Goal: Task Accomplishment & Management: Use online tool/utility

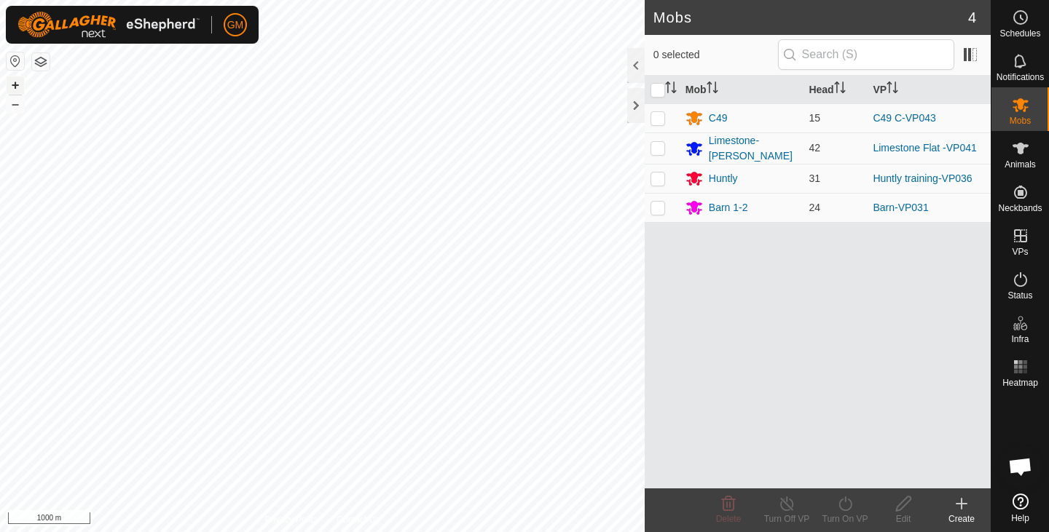
click at [10, 84] on button "+" at bounding box center [15, 84] width 17 height 17
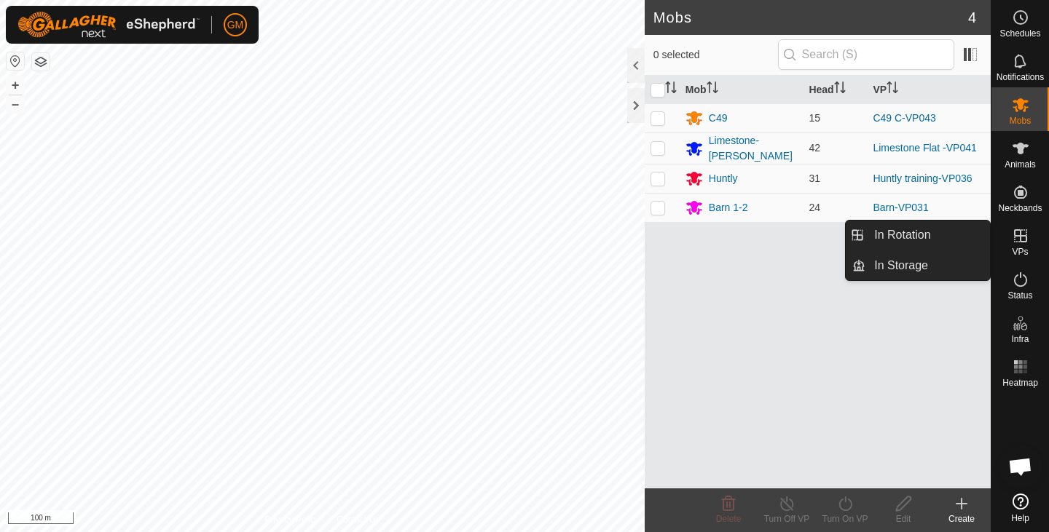
click at [1021, 233] on icon at bounding box center [1020, 235] width 17 height 17
click at [933, 234] on link "In Rotation" at bounding box center [927, 235] width 125 height 29
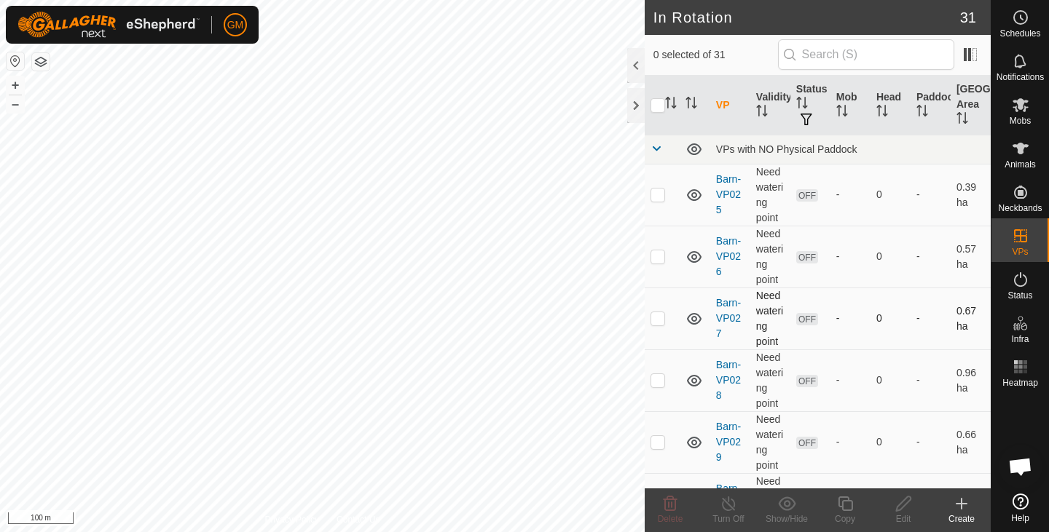
checkbox input "true"
click at [846, 504] on icon at bounding box center [845, 503] width 18 height 17
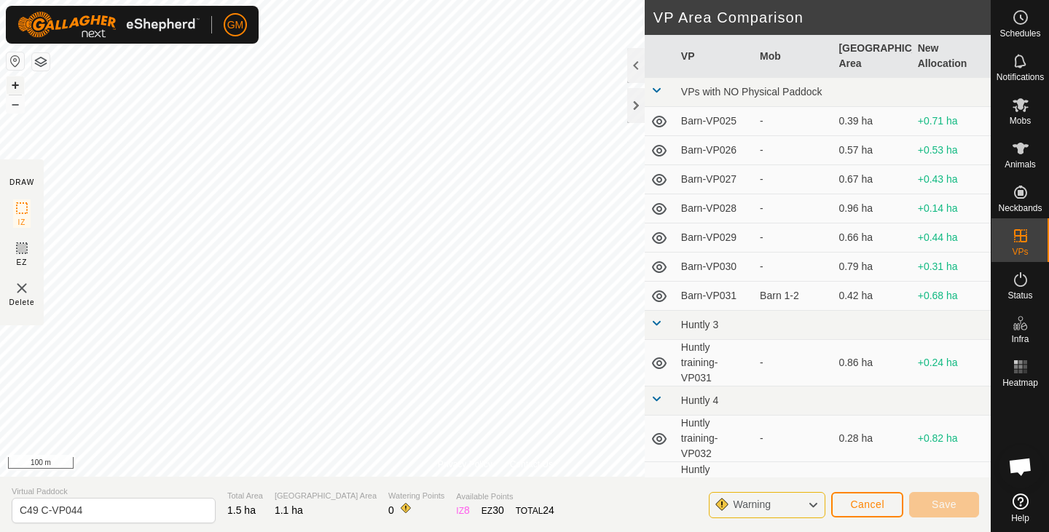
click at [10, 89] on button "+" at bounding box center [15, 84] width 17 height 17
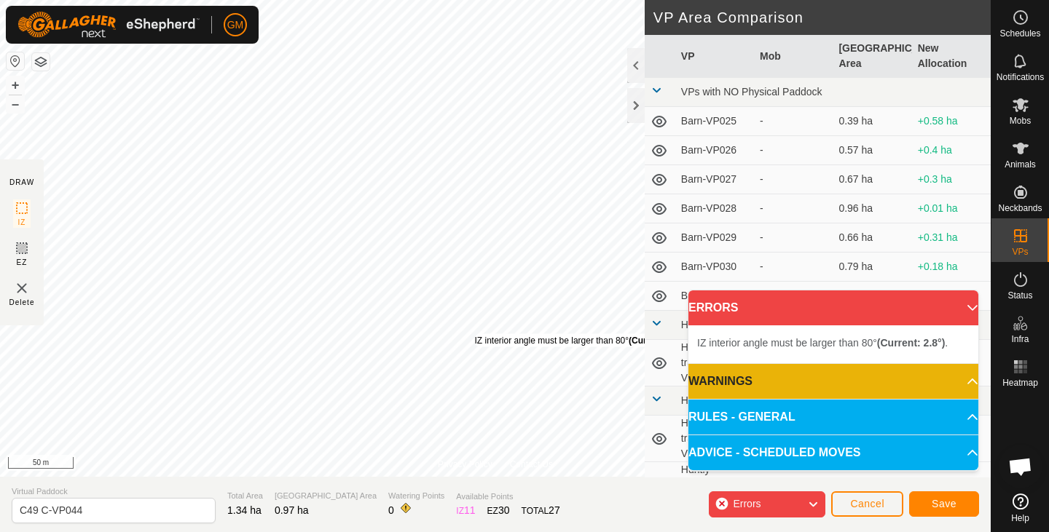
click at [475, 334] on div "IZ interior angle must be larger than 80° (Current: 2.8°) ." at bounding box center [582, 340] width 215 height 13
click at [317, 250] on div "IZ interior angle must be larger than 80° (Current: 28.3°) ." at bounding box center [427, 256] width 220 height 13
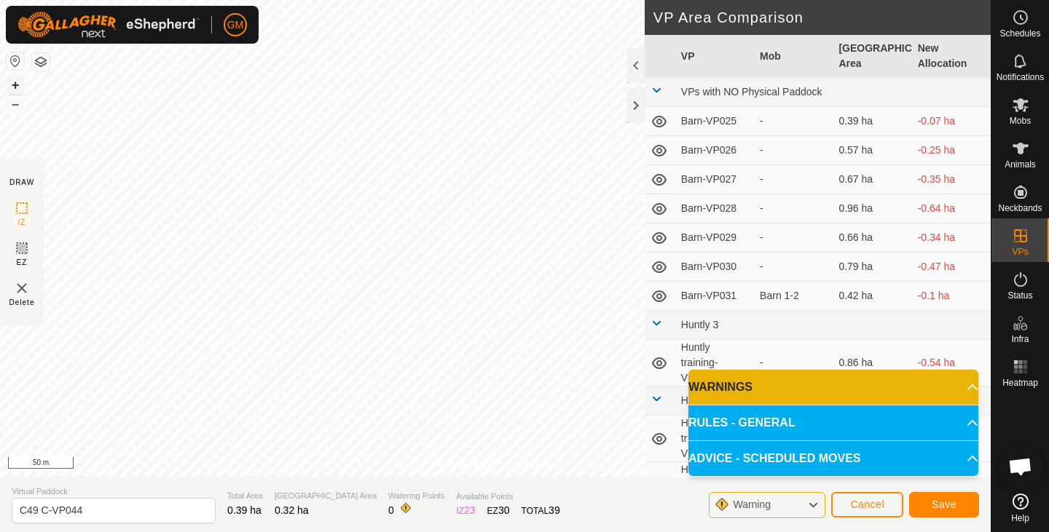
click at [12, 87] on button "+" at bounding box center [15, 84] width 17 height 17
click at [931, 497] on button "Save" at bounding box center [944, 504] width 70 height 25
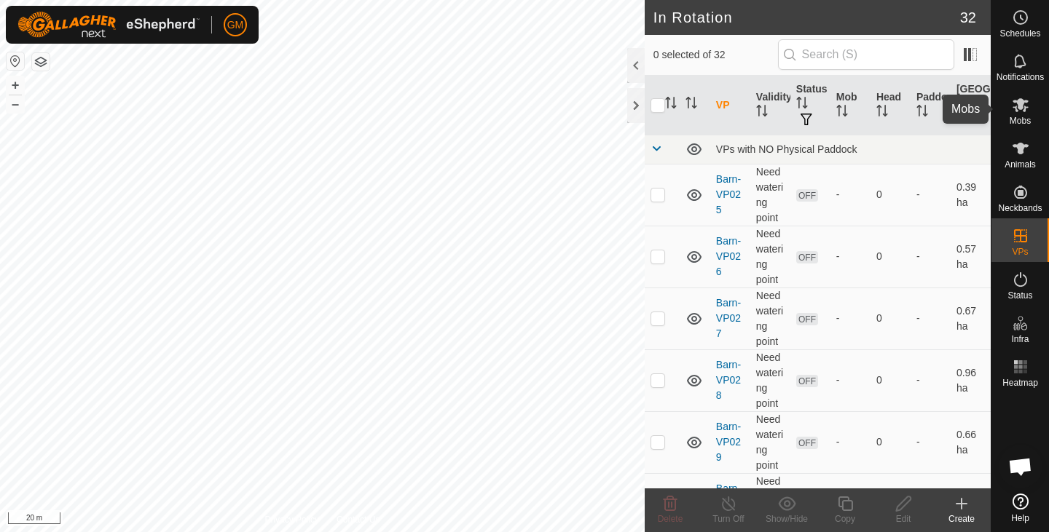
click at [1010, 113] on es-mob-svg-icon at bounding box center [1020, 104] width 26 height 23
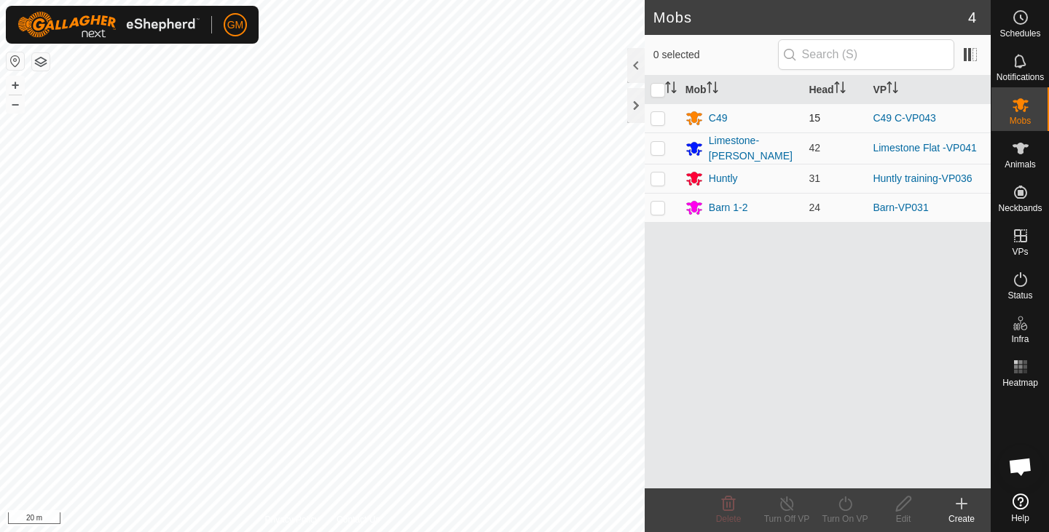
click at [661, 117] on p-checkbox at bounding box center [657, 118] width 15 height 12
checkbox input "true"
click at [840, 506] on icon at bounding box center [845, 503] width 18 height 17
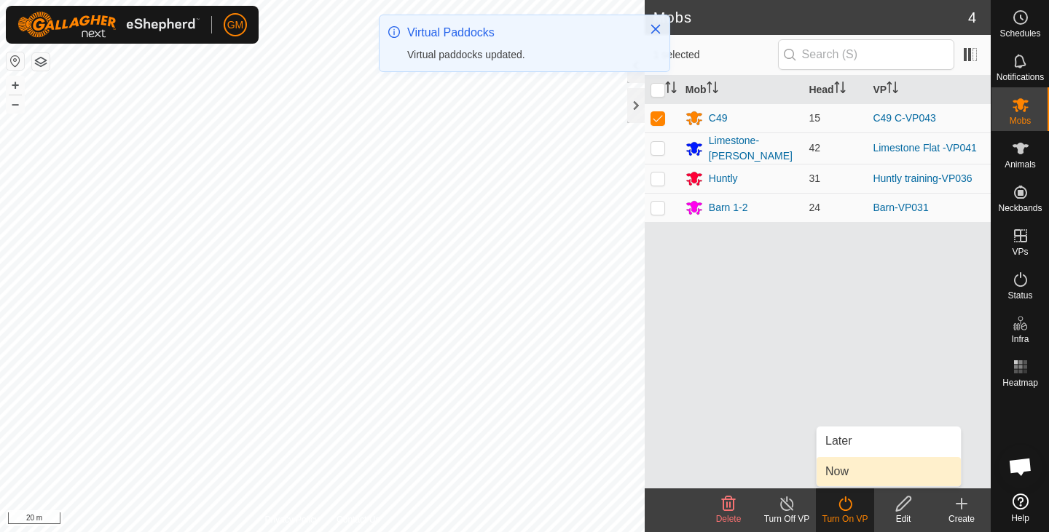
click at [842, 476] on link "Now" at bounding box center [888, 471] width 144 height 29
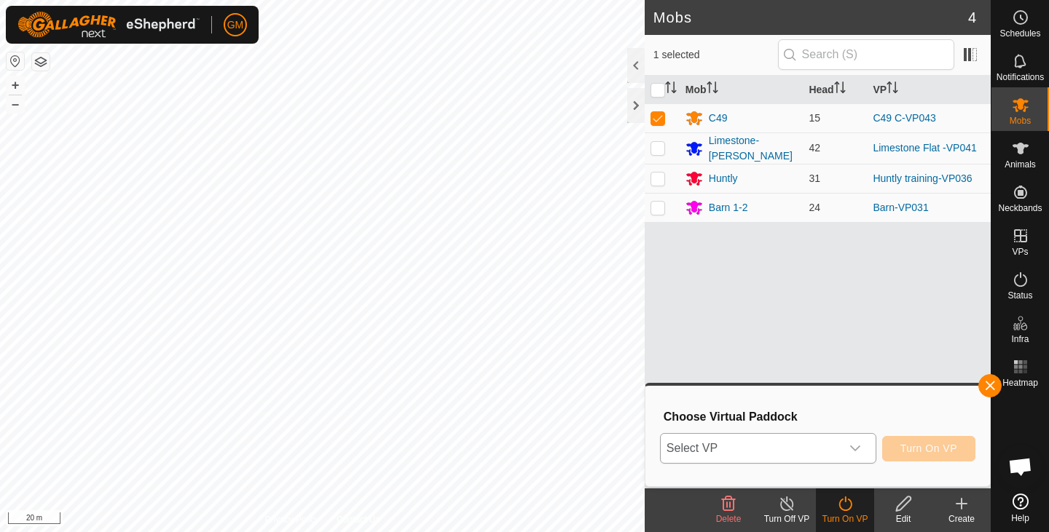
click at [848, 449] on div "dropdown trigger" at bounding box center [854, 448] width 29 height 29
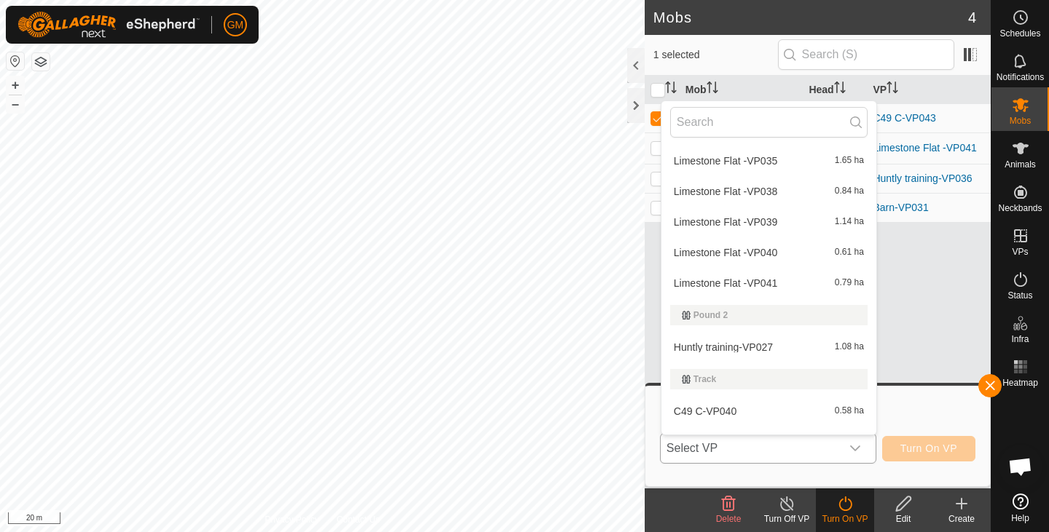
scroll to position [887, 0]
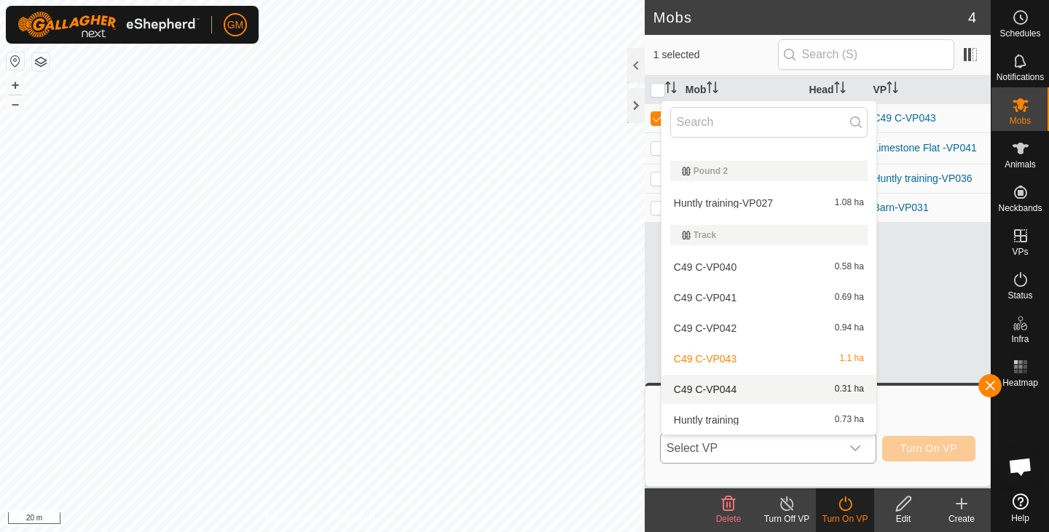
click at [725, 386] on li "C49 C-VP044 0.31 ha" at bounding box center [768, 389] width 215 height 29
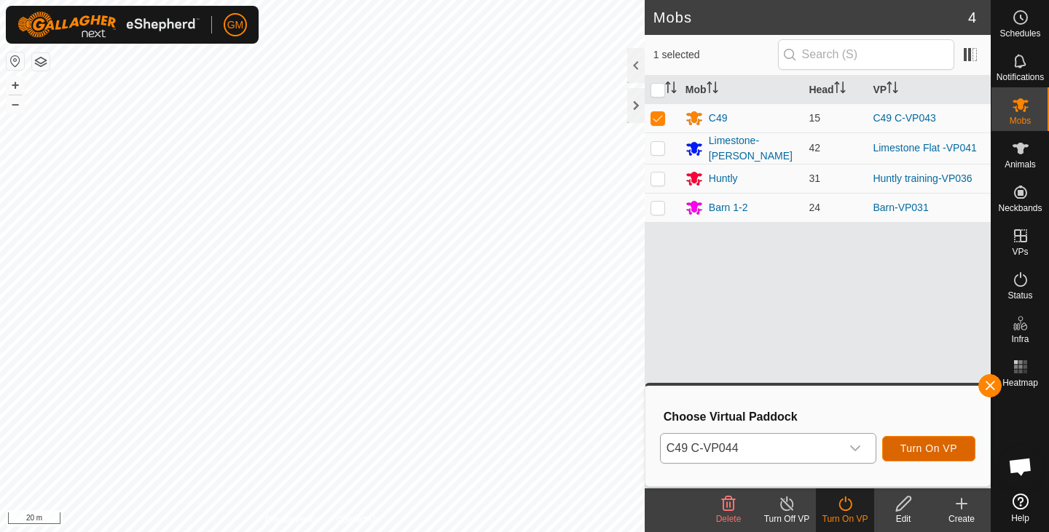
click at [907, 444] on span "Turn On VP" at bounding box center [928, 449] width 57 height 12
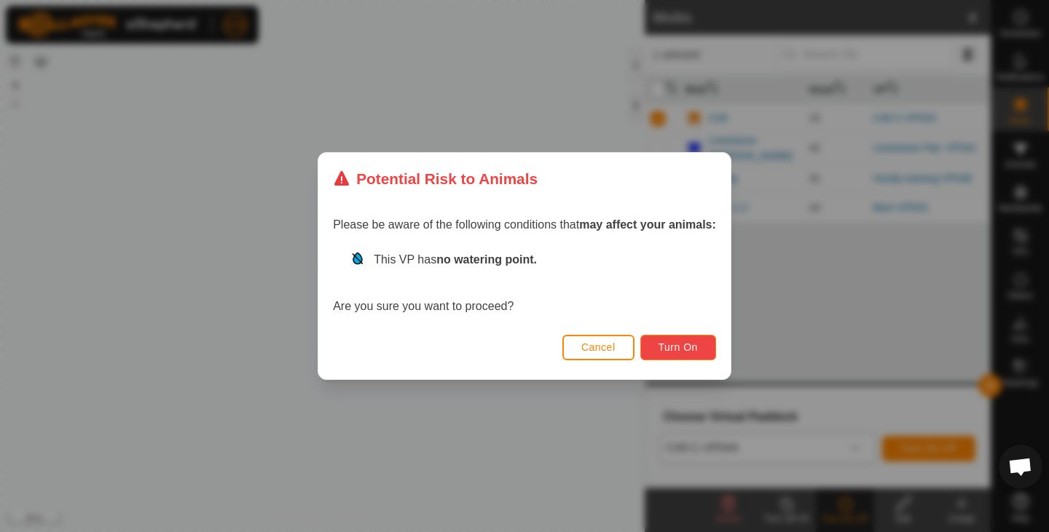
click at [669, 343] on span "Turn On" at bounding box center [677, 348] width 39 height 12
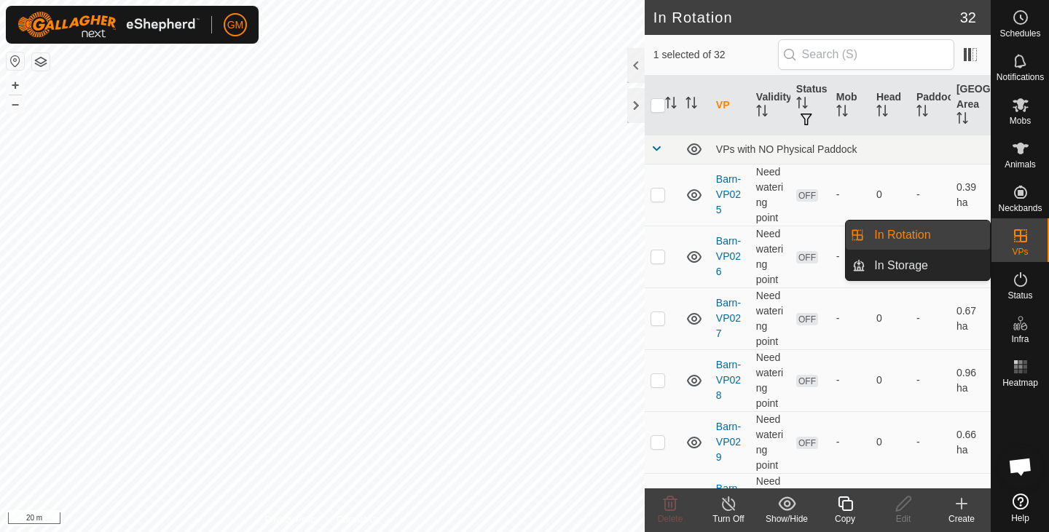
click at [882, 240] on link "In Rotation" at bounding box center [927, 235] width 125 height 29
click at [902, 233] on link "In Rotation" at bounding box center [927, 235] width 125 height 29
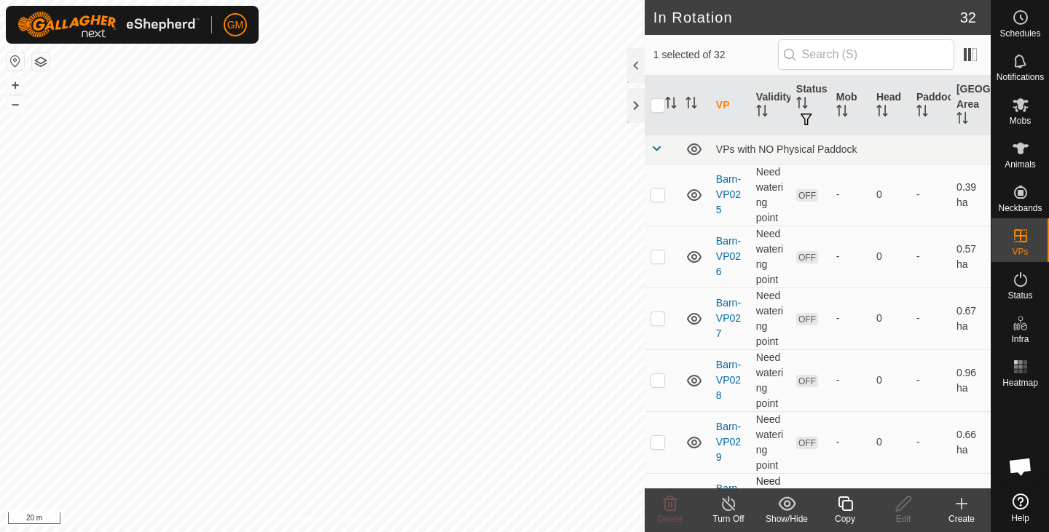
checkbox input "true"
checkbox input "false"
click at [673, 504] on icon at bounding box center [669, 503] width 17 height 17
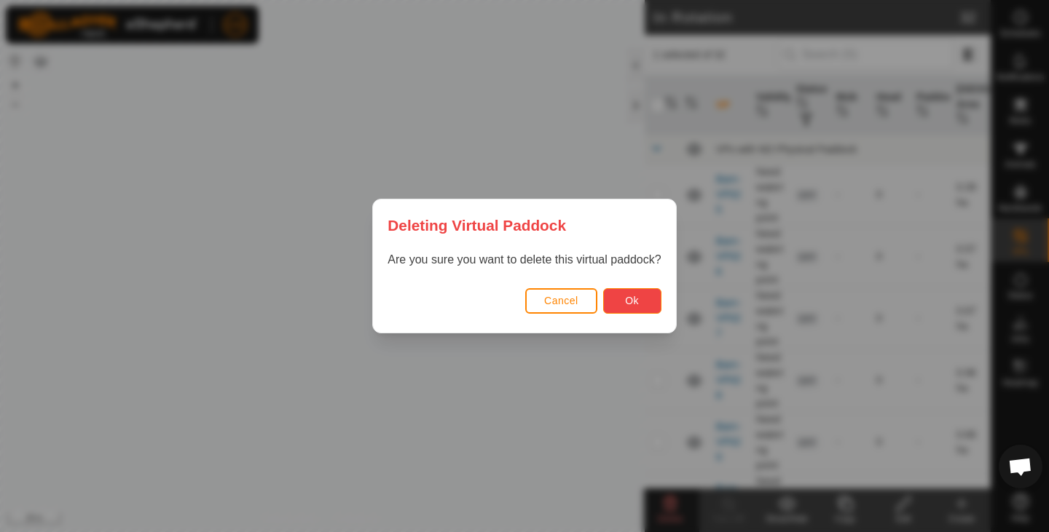
click at [629, 294] on button "Ok" at bounding box center [632, 300] width 58 height 25
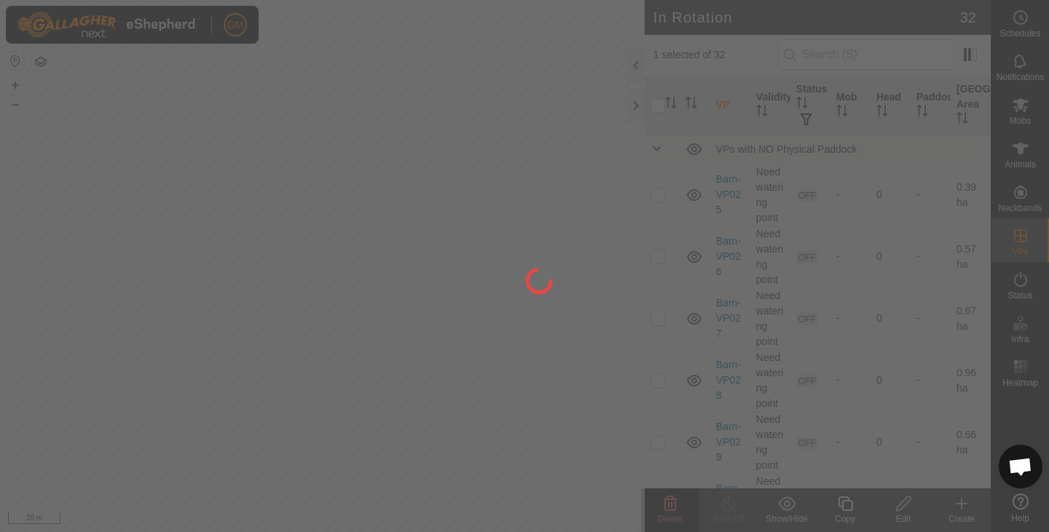
checkbox input "false"
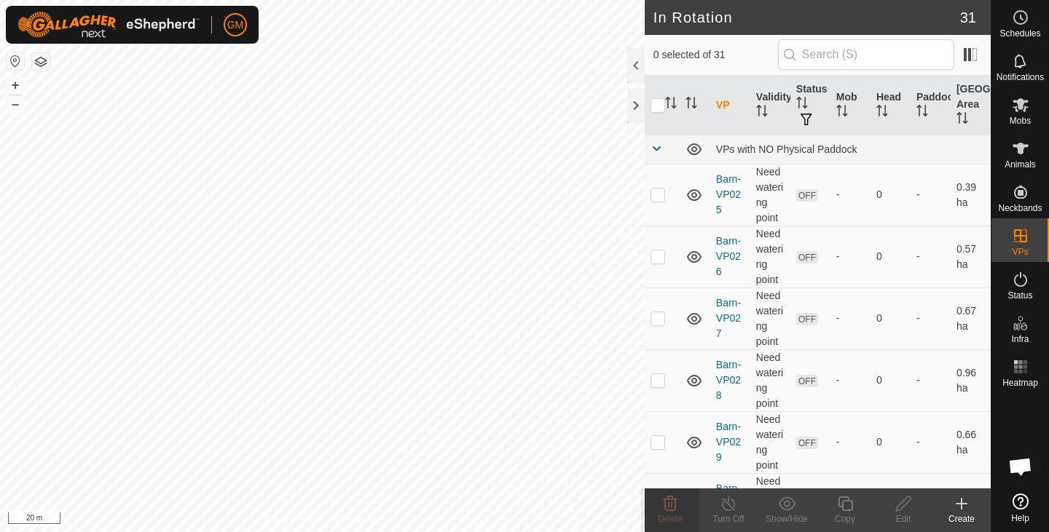
checkbox input "true"
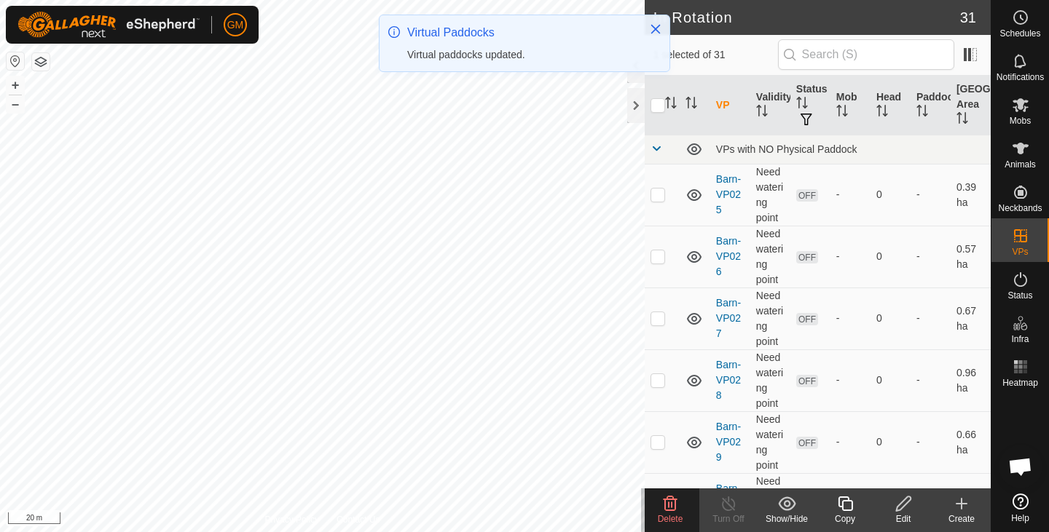
click at [671, 506] on icon at bounding box center [670, 504] width 14 height 15
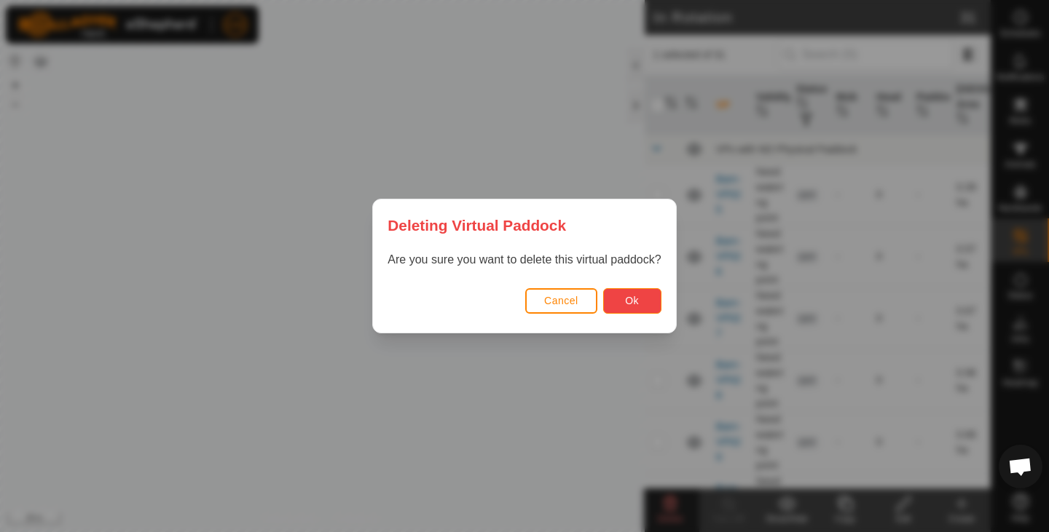
click at [630, 301] on span "Ok" at bounding box center [632, 301] width 14 height 12
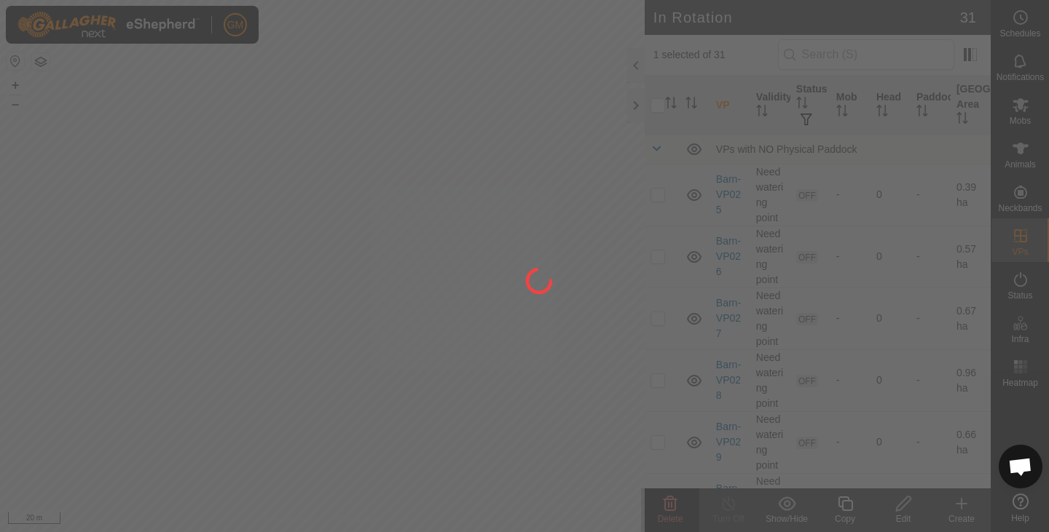
checkbox input "false"
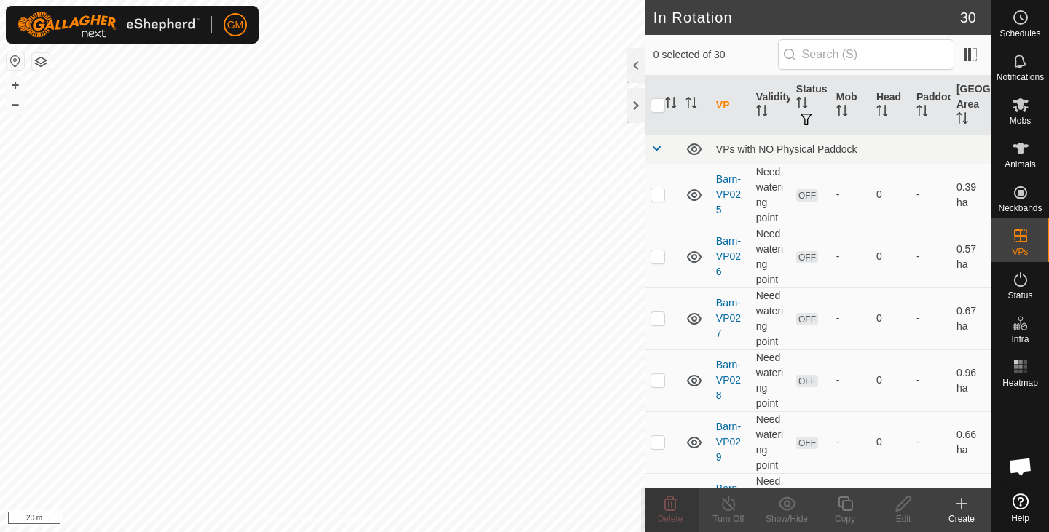
checkbox input "true"
checkbox input "false"
checkbox input "true"
checkbox input "false"
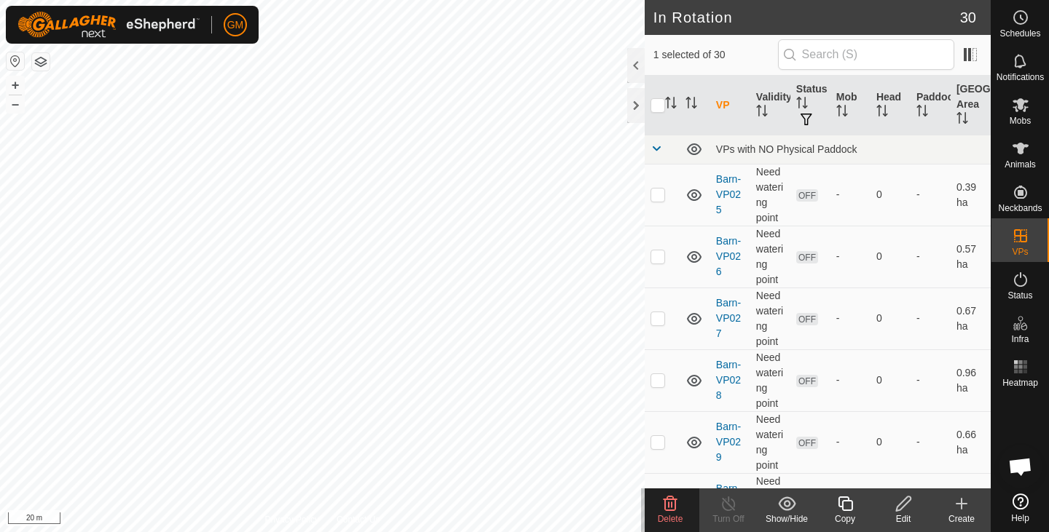
click at [666, 506] on icon at bounding box center [669, 503] width 17 height 17
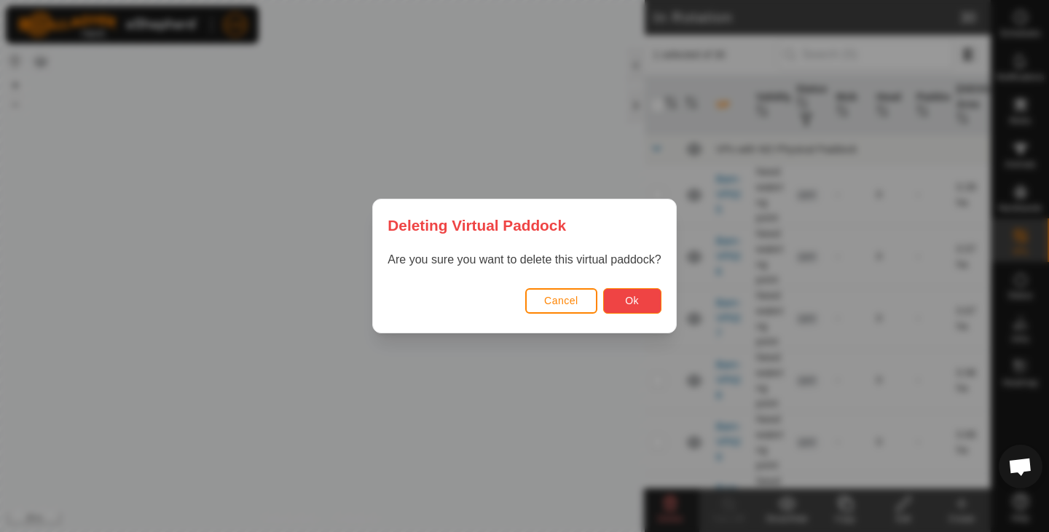
click at [625, 293] on button "Ok" at bounding box center [632, 300] width 58 height 25
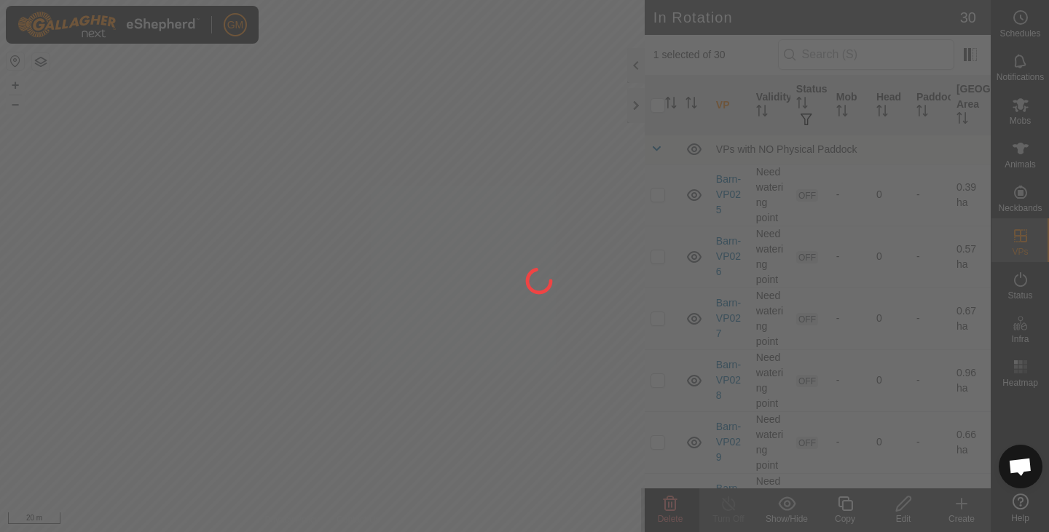
checkbox input "false"
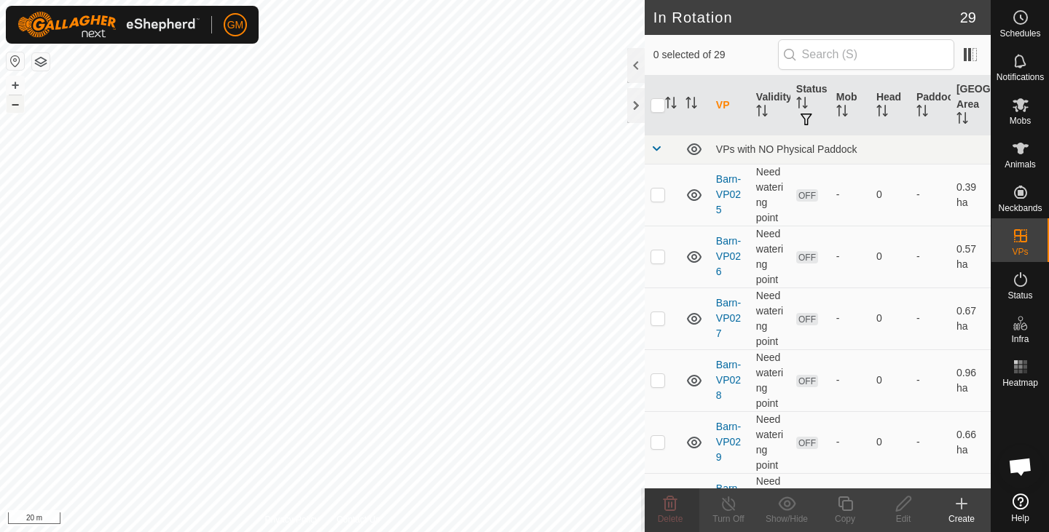
click at [18, 103] on button "–" at bounding box center [15, 103] width 17 height 17
checkbox input "true"
click at [844, 506] on icon at bounding box center [845, 503] width 18 height 17
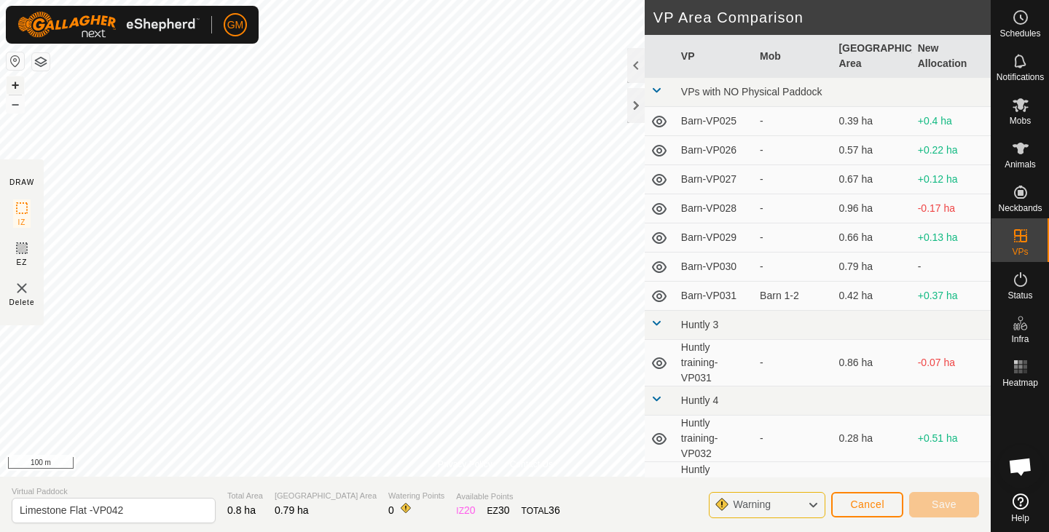
click at [17, 83] on button "+" at bounding box center [15, 84] width 17 height 17
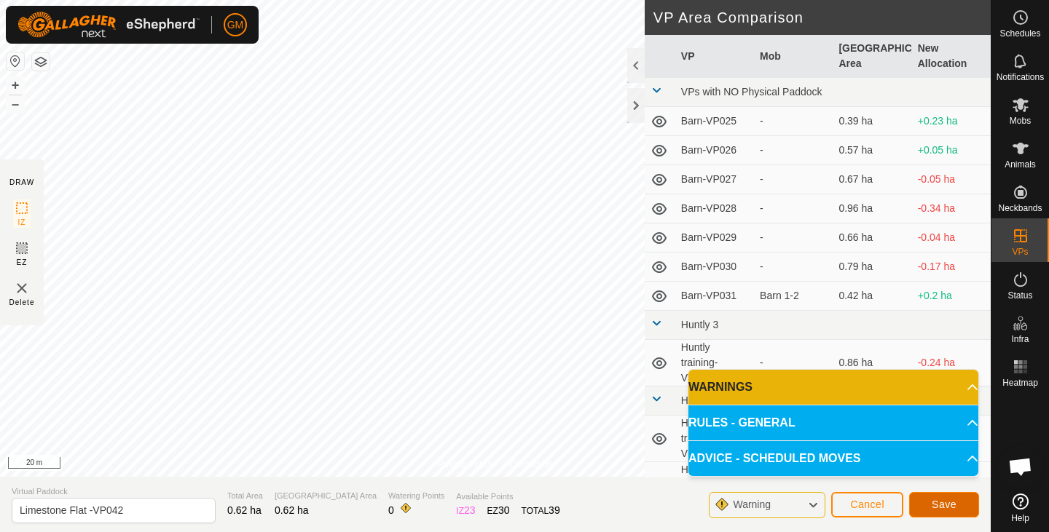
click at [928, 500] on button "Save" at bounding box center [944, 504] width 70 height 25
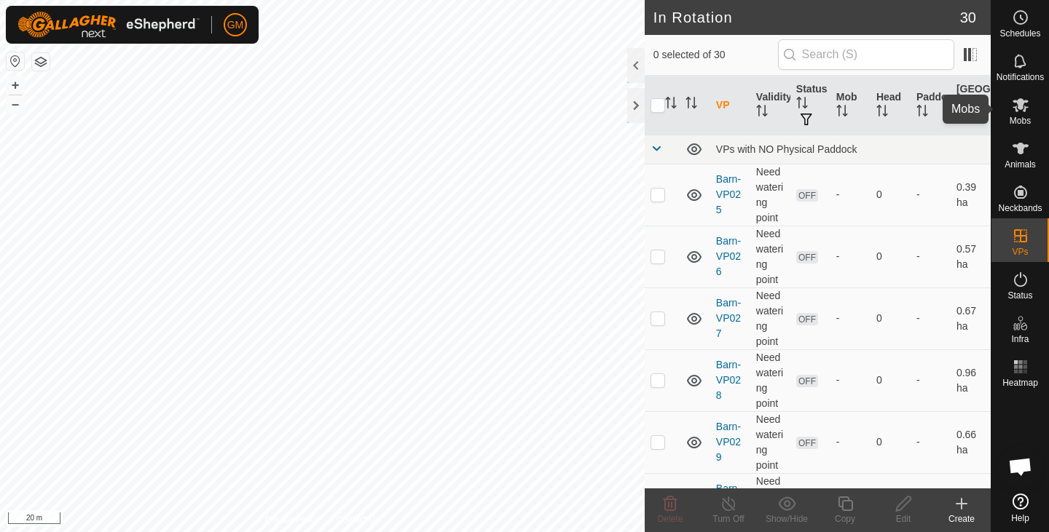
click at [1025, 106] on icon at bounding box center [1020, 104] width 17 height 17
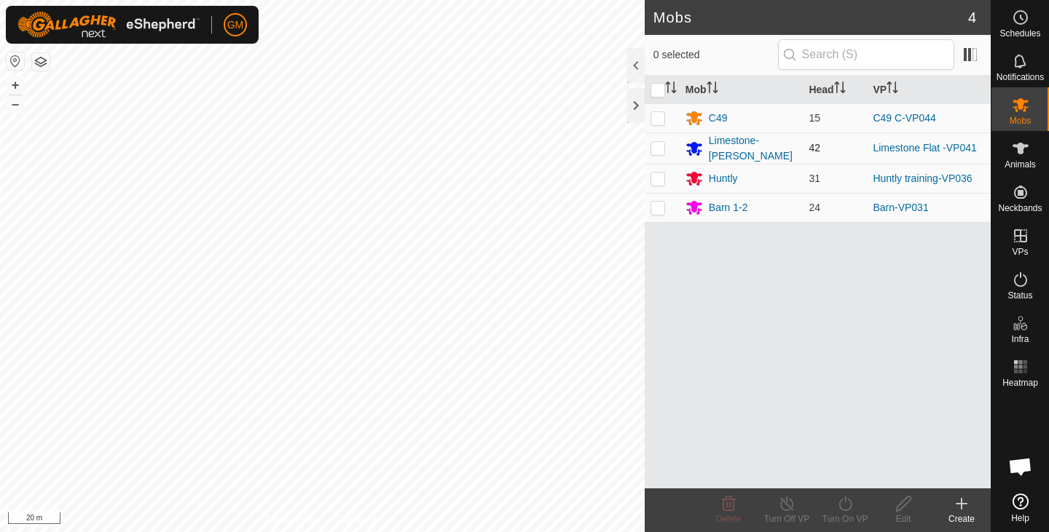
click at [658, 149] on p-checkbox at bounding box center [657, 148] width 15 height 12
checkbox input "true"
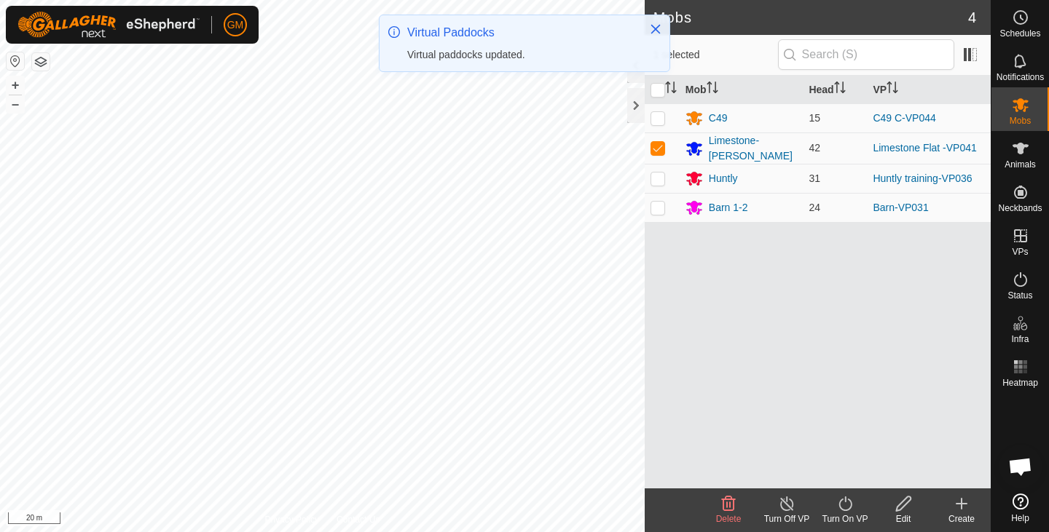
click at [839, 505] on icon at bounding box center [844, 504] width 13 height 15
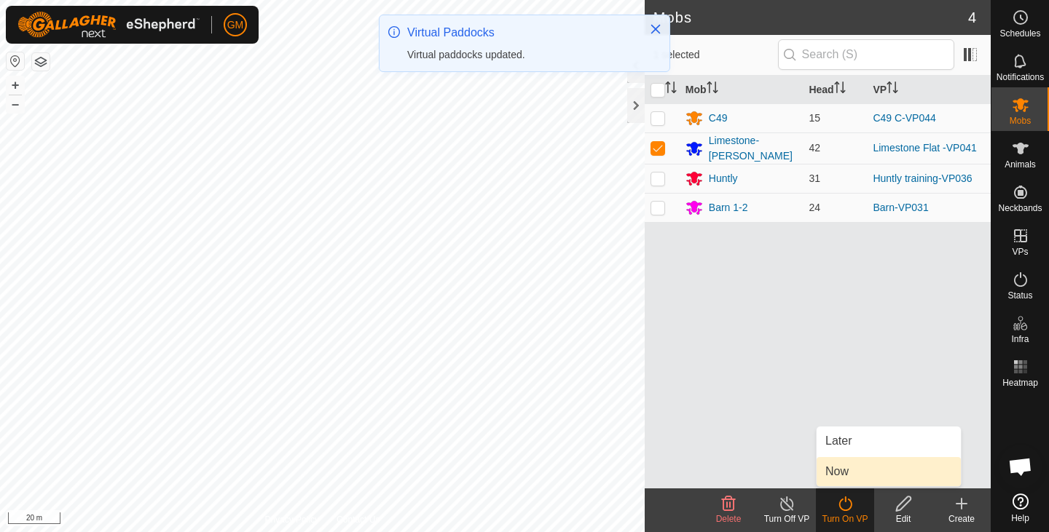
click at [837, 470] on link "Now" at bounding box center [888, 471] width 144 height 29
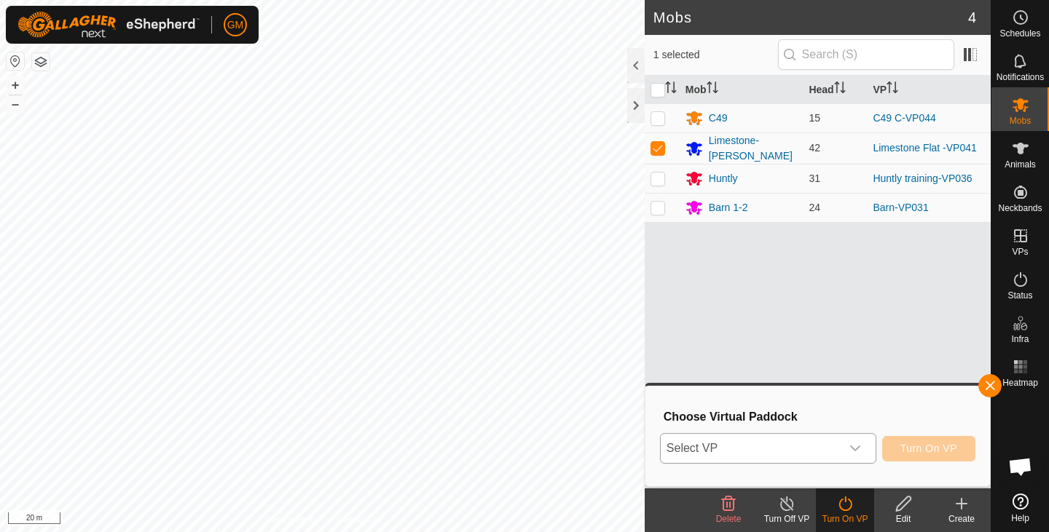
click at [854, 446] on icon "dropdown trigger" at bounding box center [855, 449] width 12 height 12
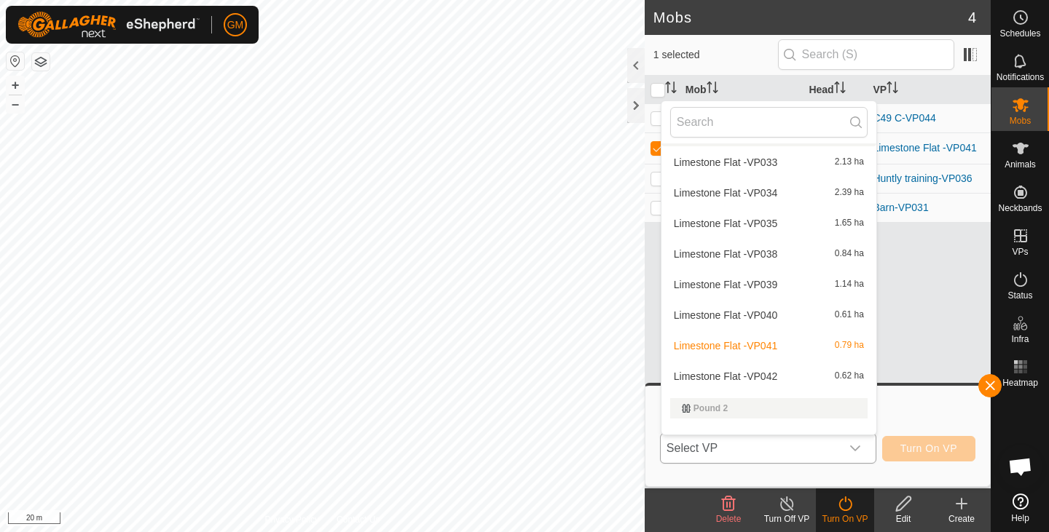
scroll to position [826, 0]
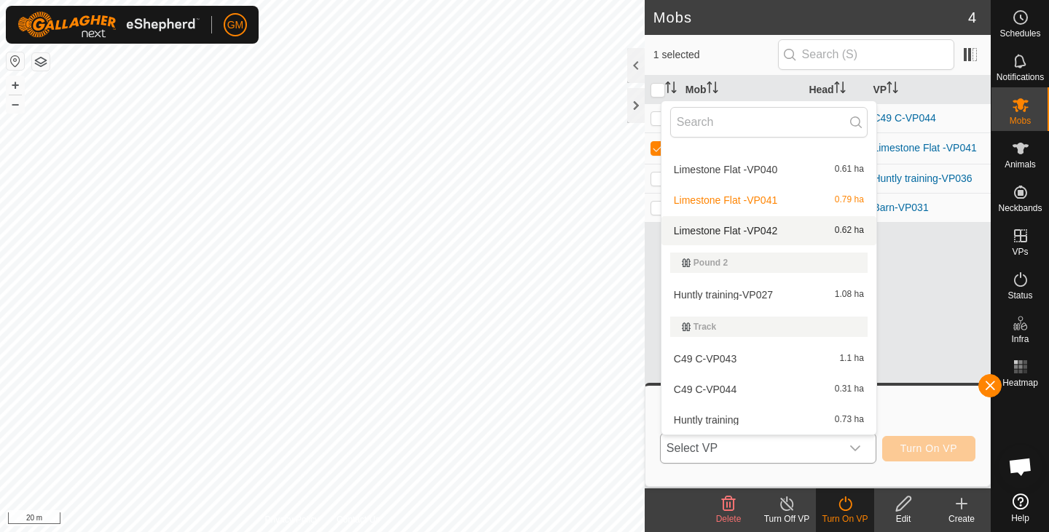
click at [729, 228] on li "Limestone Flat -VP042 0.62 ha" at bounding box center [768, 230] width 215 height 29
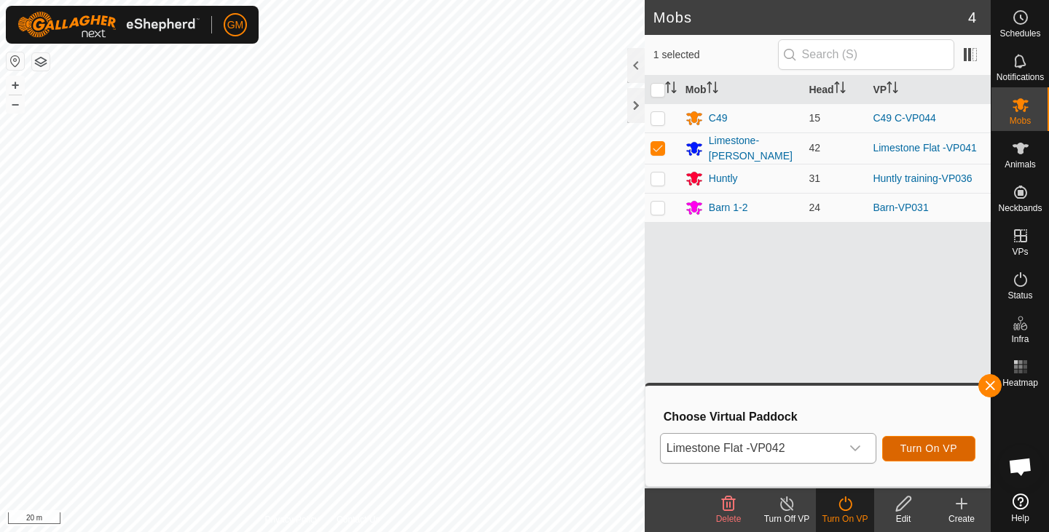
click at [925, 444] on span "Turn On VP" at bounding box center [928, 449] width 57 height 12
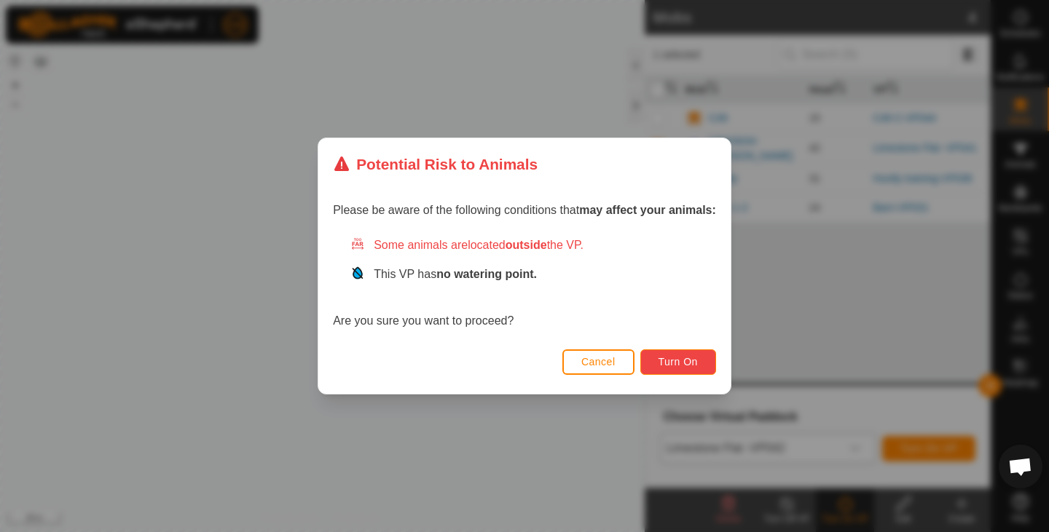
click at [690, 361] on span "Turn On" at bounding box center [677, 362] width 39 height 12
